Goal: Check status: Check status

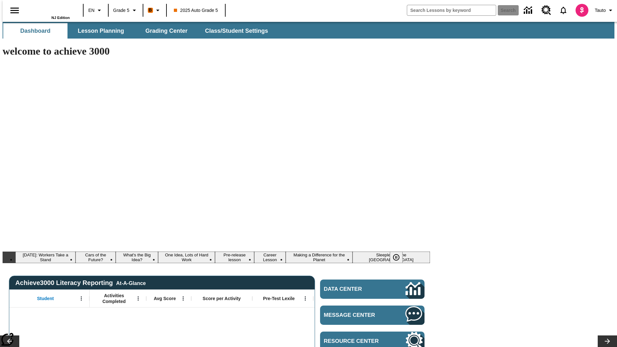
type input "-1"
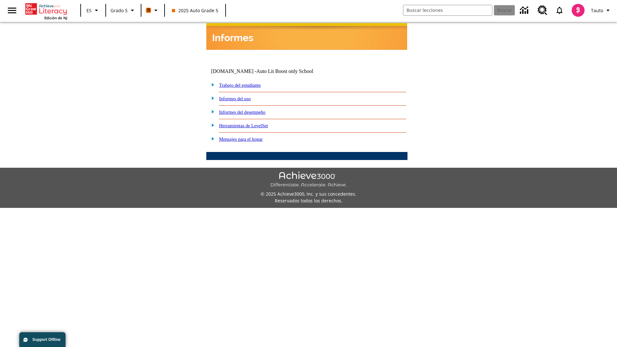
click at [251, 110] on link "Informes del desempeño" at bounding box center [242, 112] width 46 height 5
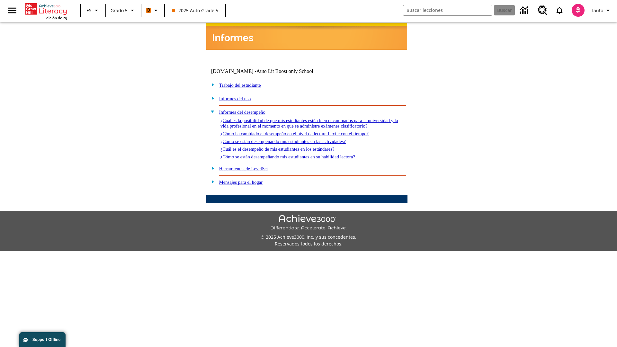
click at [299, 154] on link "¿Cómo se están desempeñando mis estudiantes en su habilidad lectora?" at bounding box center [287, 156] width 135 height 5
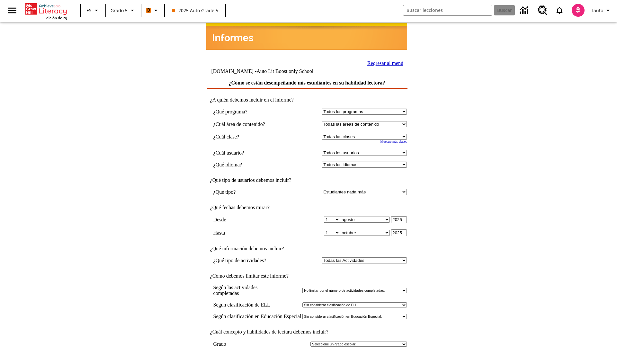
click at [366, 134] on select "Seleccionar una clase: Todas las clases 2025 Auto Grade 5 OL 2025 Auto Grade 6" at bounding box center [364, 137] width 85 height 6
select select "11133131"
click at [366, 150] on select "Todos los usuarios Cat, Sautoen Cat, Sautoes Cat1, Sautoss Donotlogin, Sautoen …" at bounding box center [364, 153] width 85 height 6
select select "21437107"
